Goal: Find specific page/section

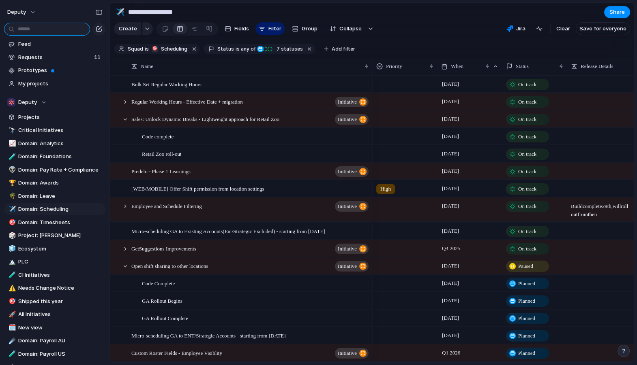
click at [62, 31] on input "text" at bounding box center [47, 29] width 86 height 13
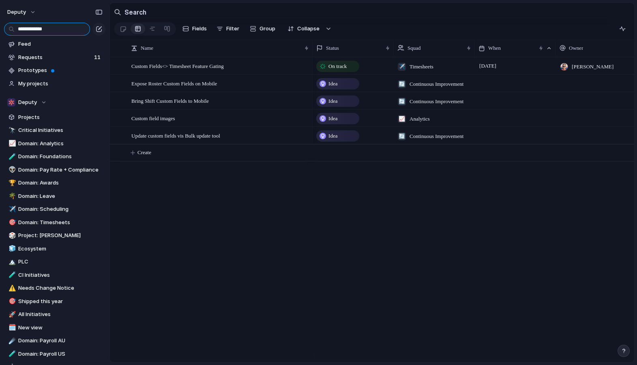
type input "**********"
